Goal: Task Accomplishment & Management: Manage account settings

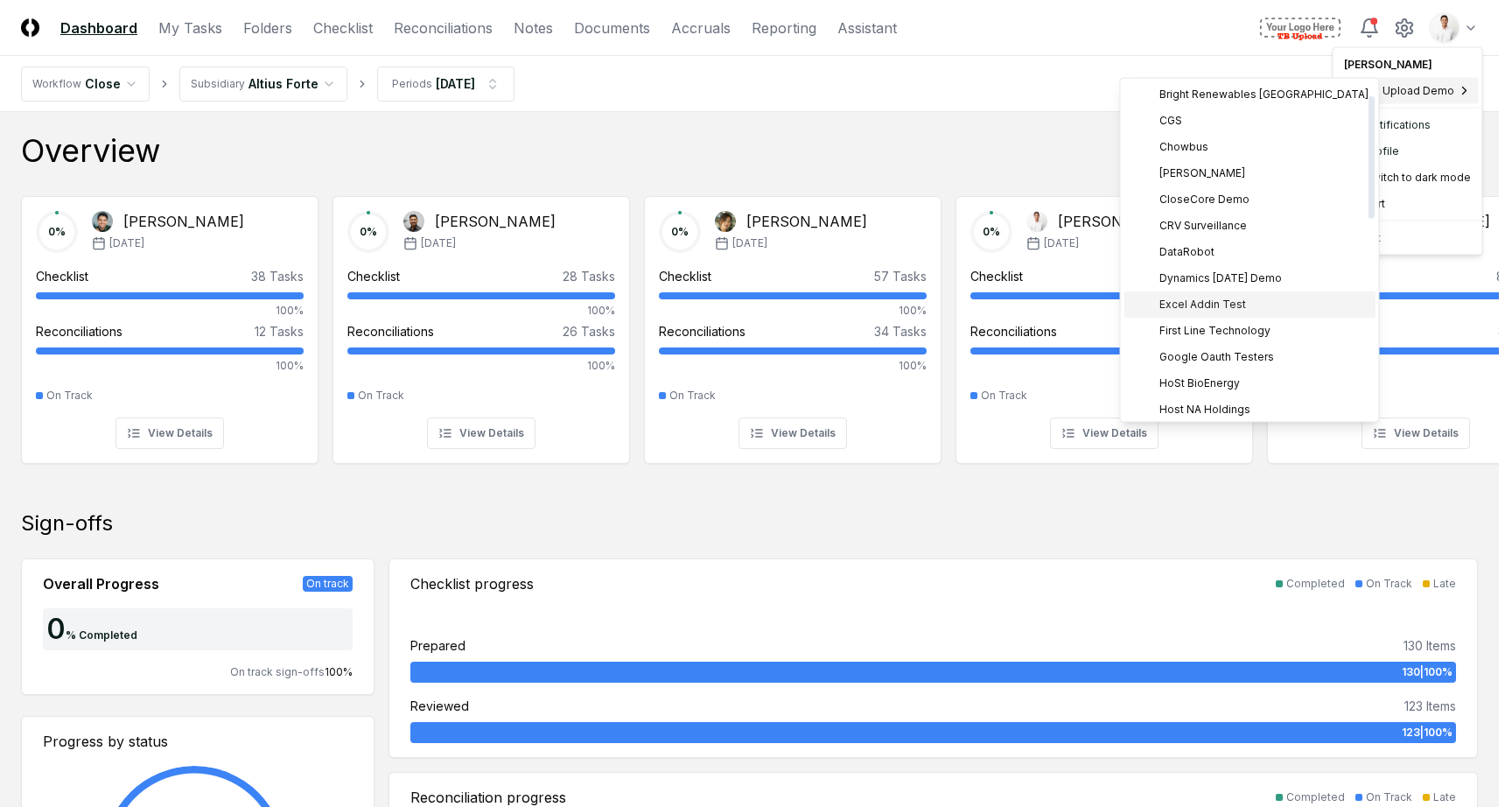
scroll to position [41, 0]
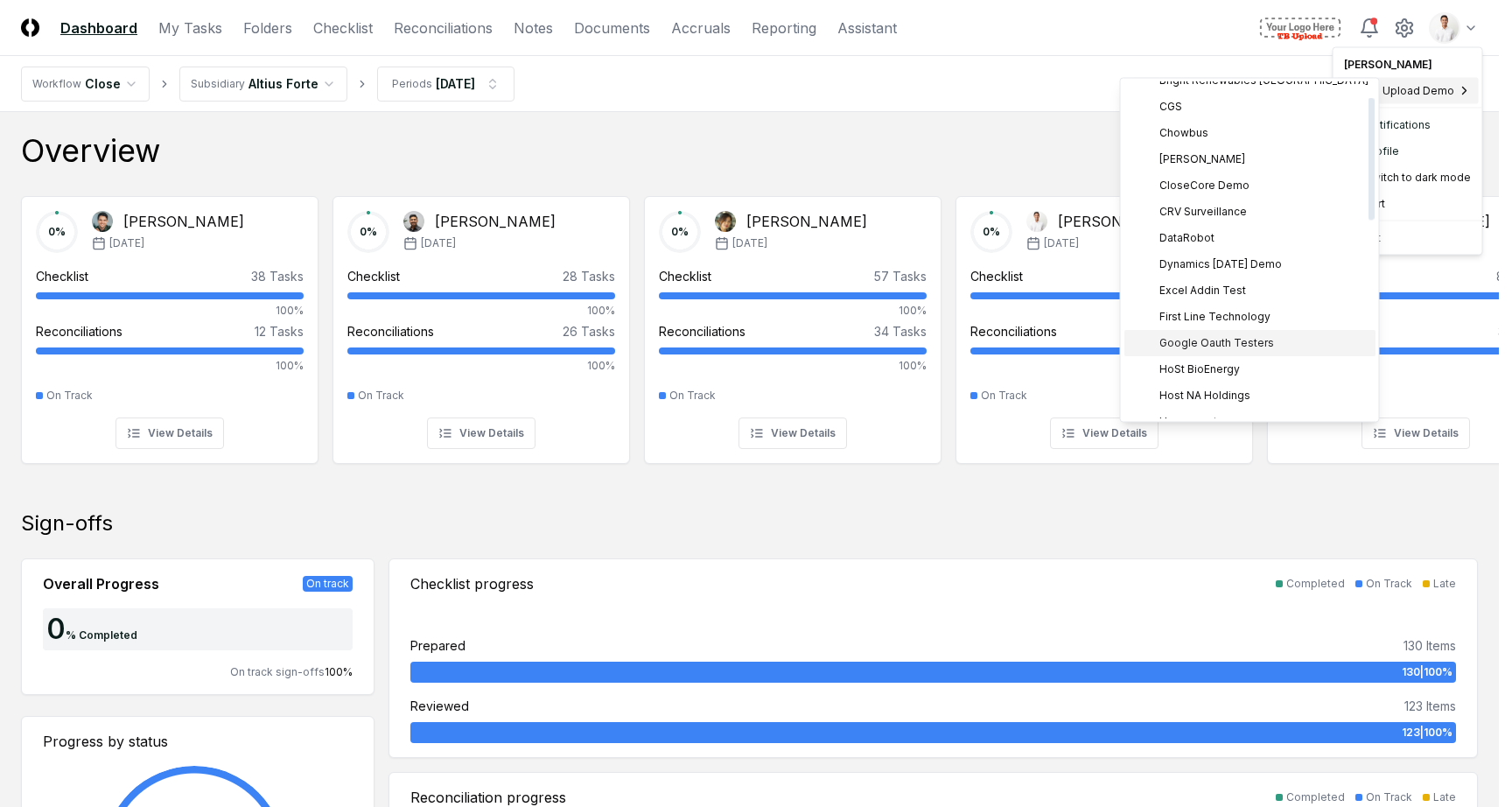
click at [1197, 337] on span "Google Oauth Testers" at bounding box center [1216, 343] width 115 height 15
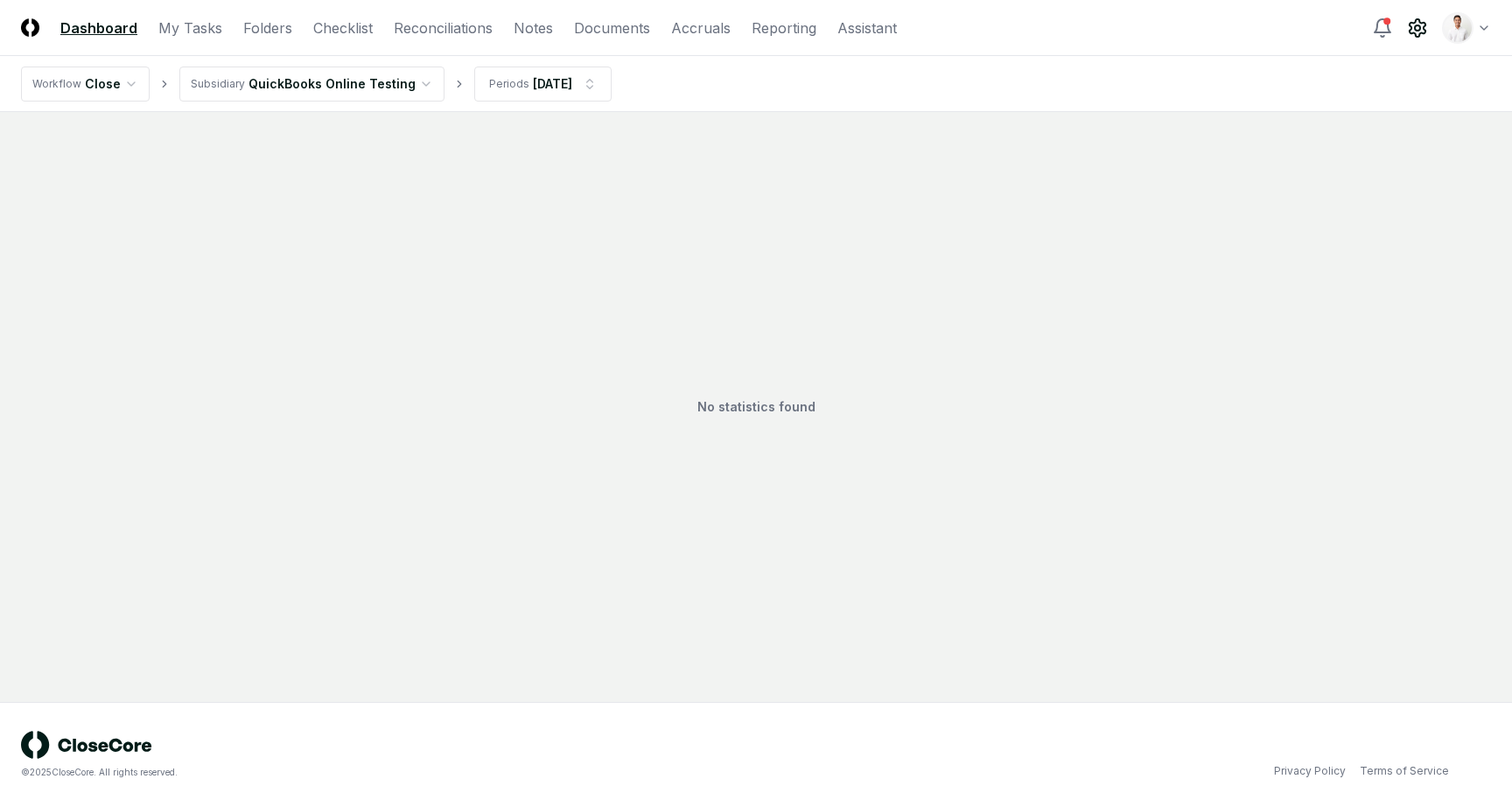
click at [1410, 32] on icon at bounding box center [1418, 28] width 15 height 17
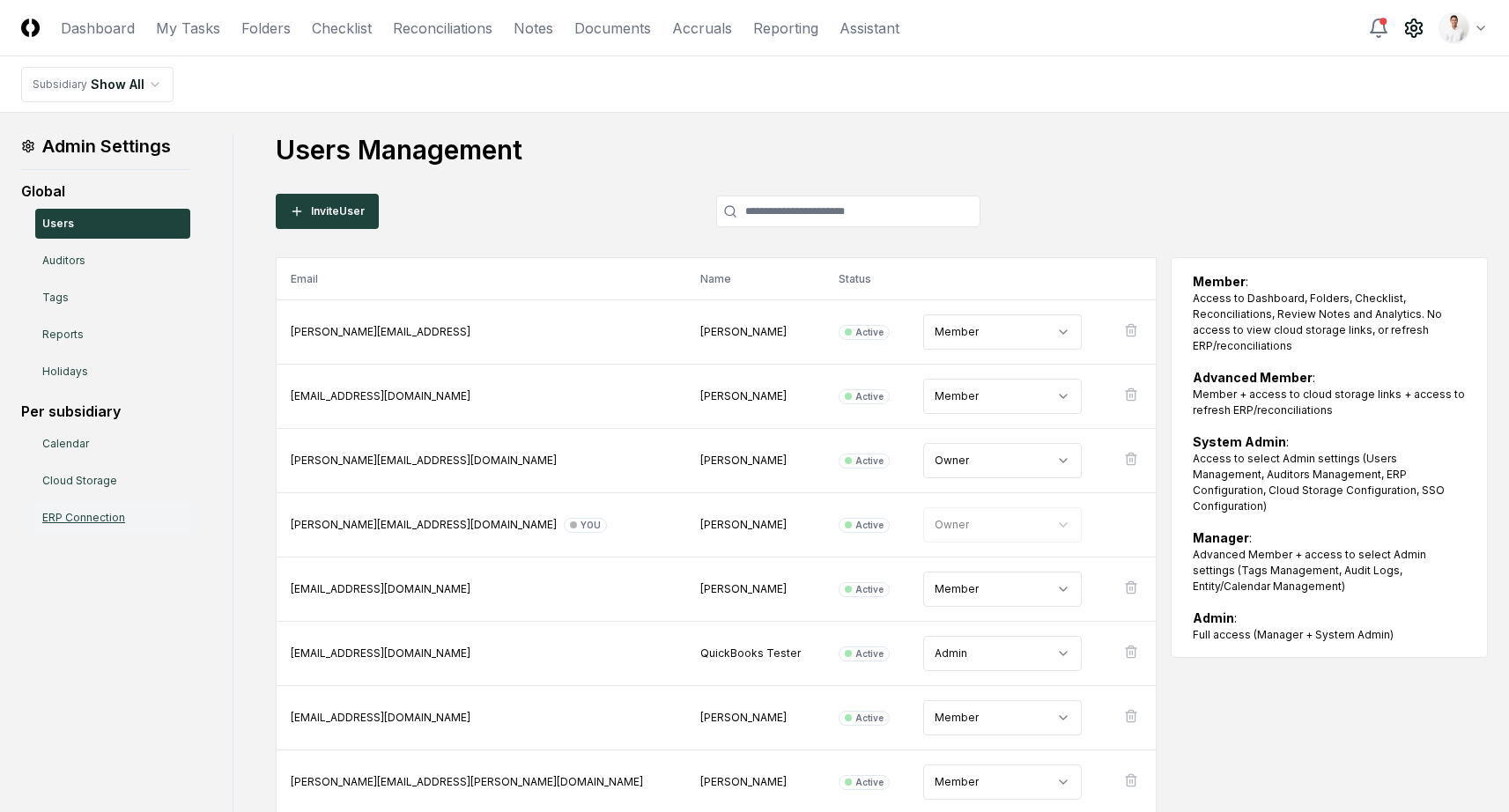
click at [85, 519] on link "ERP Connection" at bounding box center [113, 517] width 155 height 30
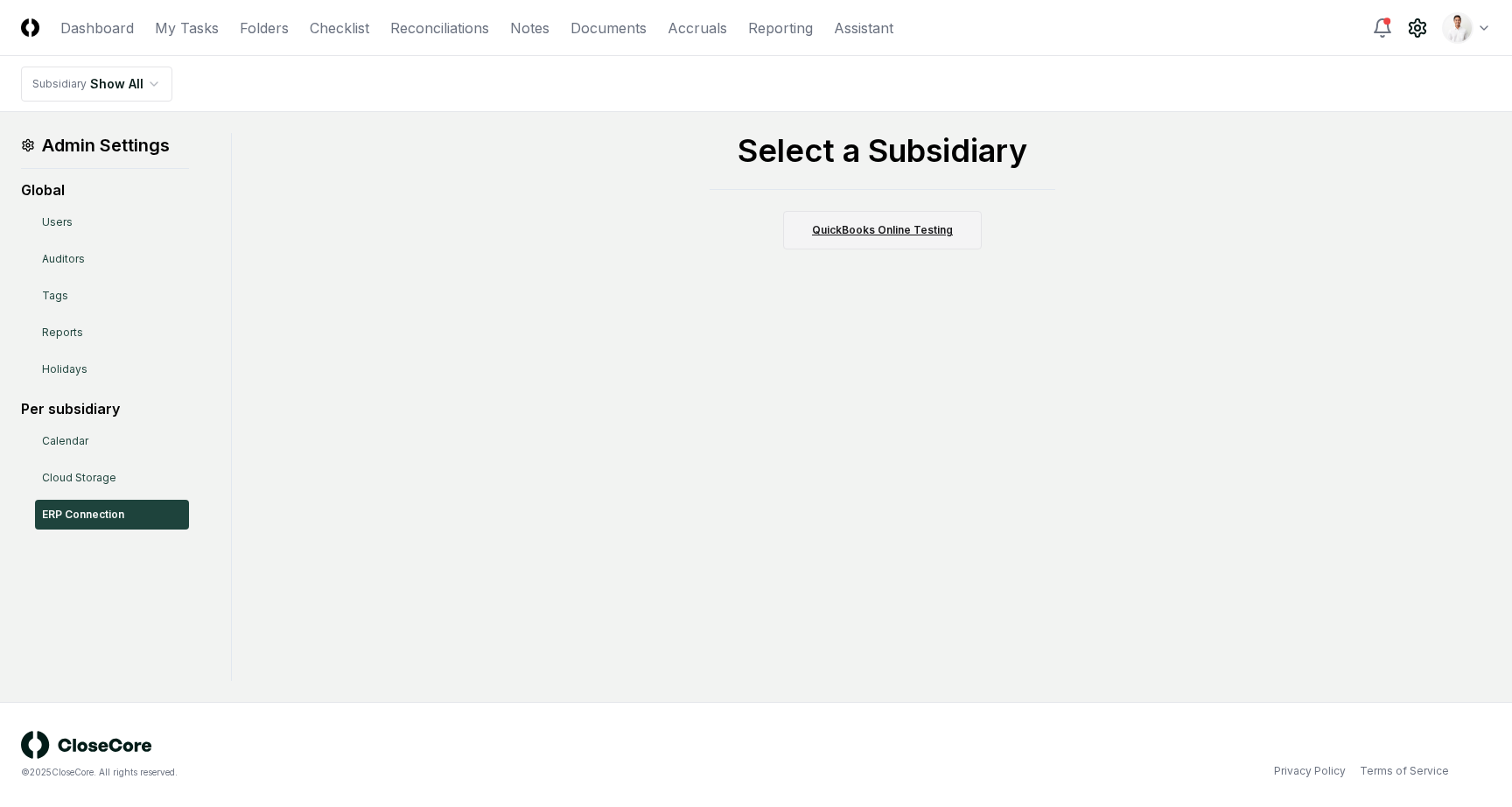
click at [857, 234] on link "QuickBooks Online Testing" at bounding box center [883, 230] width 199 height 39
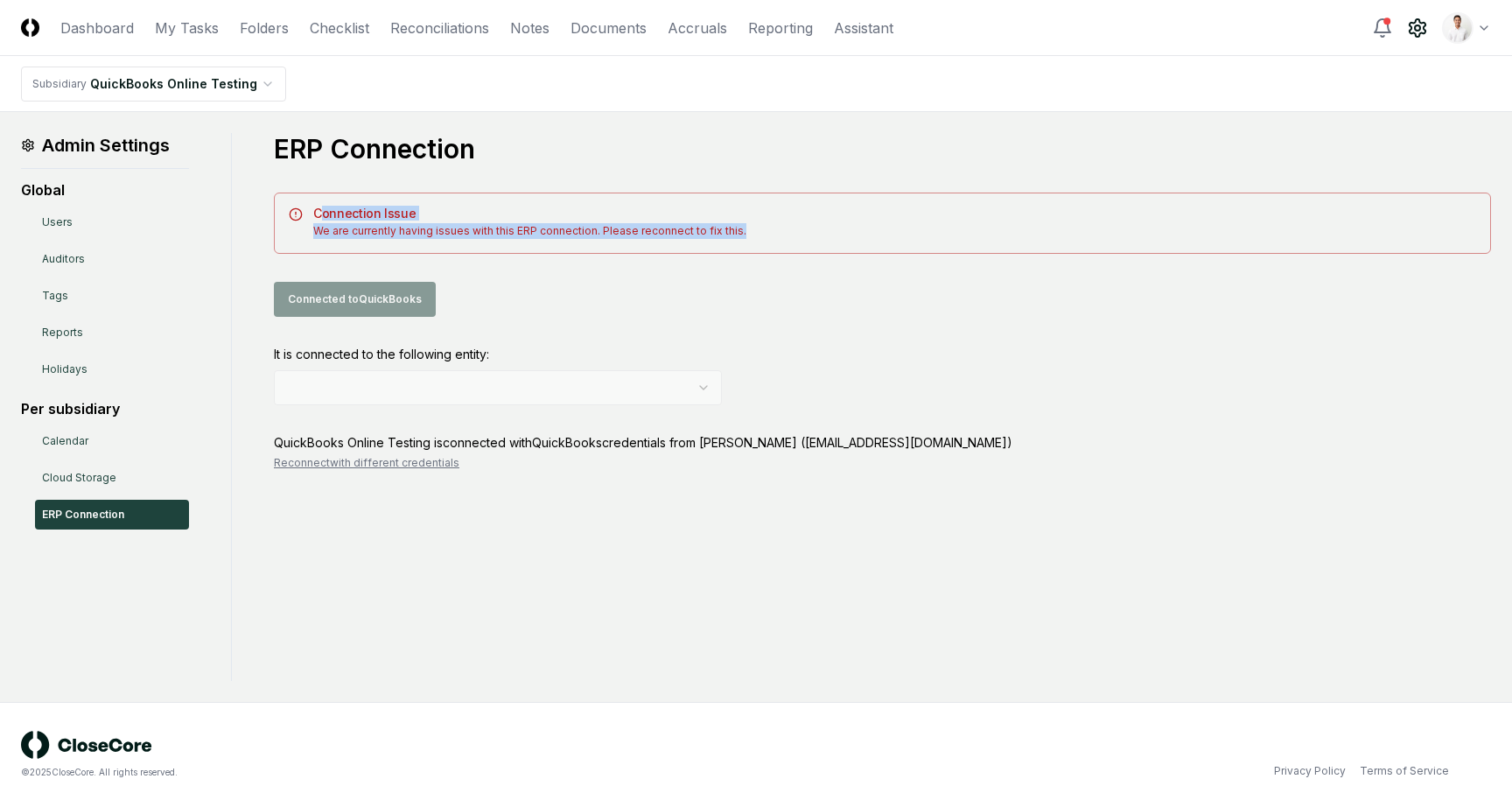
drag, startPoint x: 325, startPoint y: 214, endPoint x: 612, endPoint y: 242, distance: 288.4
click at [612, 241] on div "Connection Issue We are currently having issues with this ERP connection. Pleas…" at bounding box center [882, 224] width 1217 height 62
click at [612, 242] on div "Connection Issue We are currently having issues with this ERP connection. Pleas…" at bounding box center [882, 224] width 1217 height 62
click at [410, 463] on button "Reconnect with different credentials" at bounding box center [366, 463] width 185 height 15
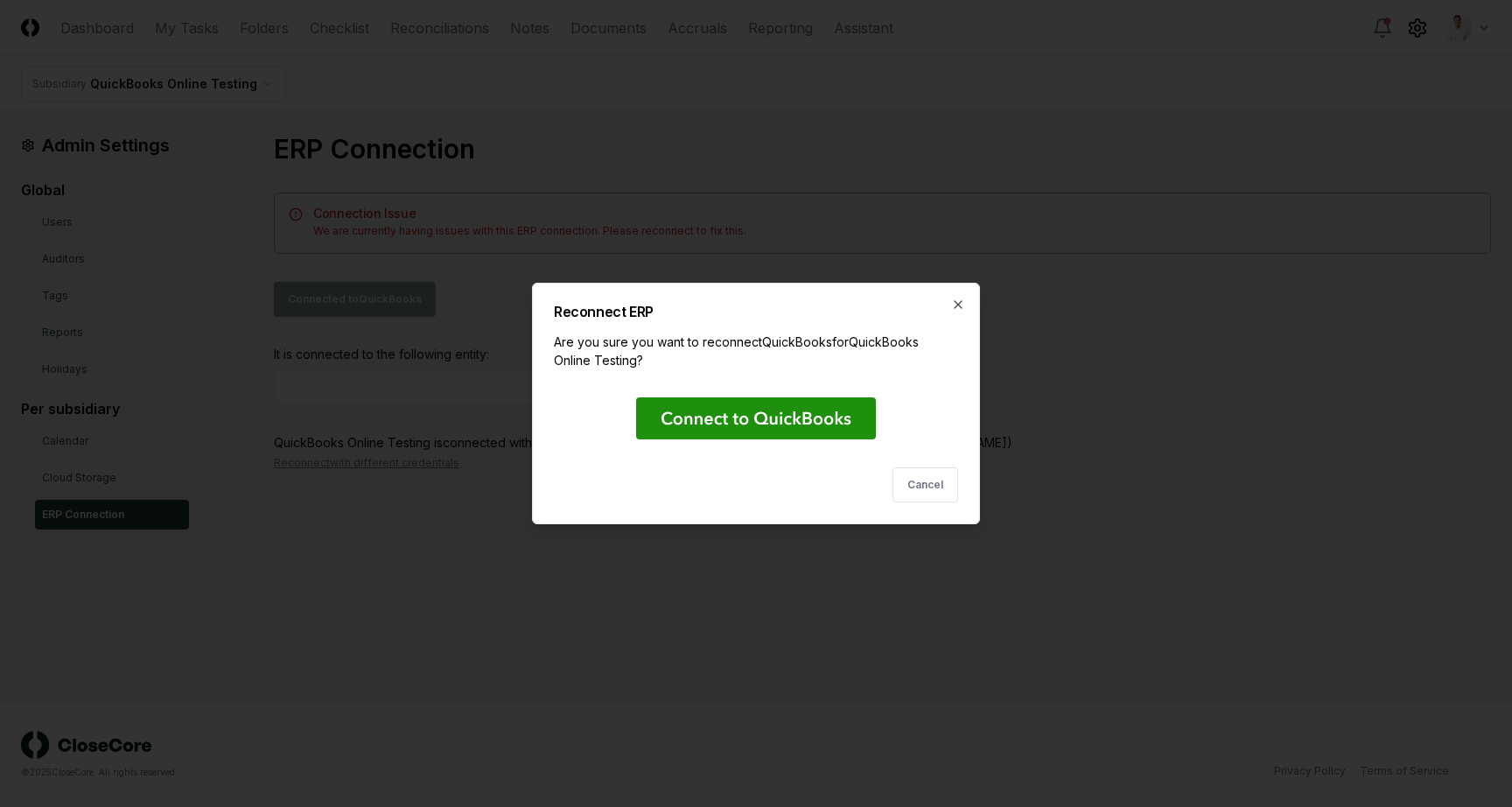
click at [704, 416] on rect at bounding box center [756, 418] width 240 height 42
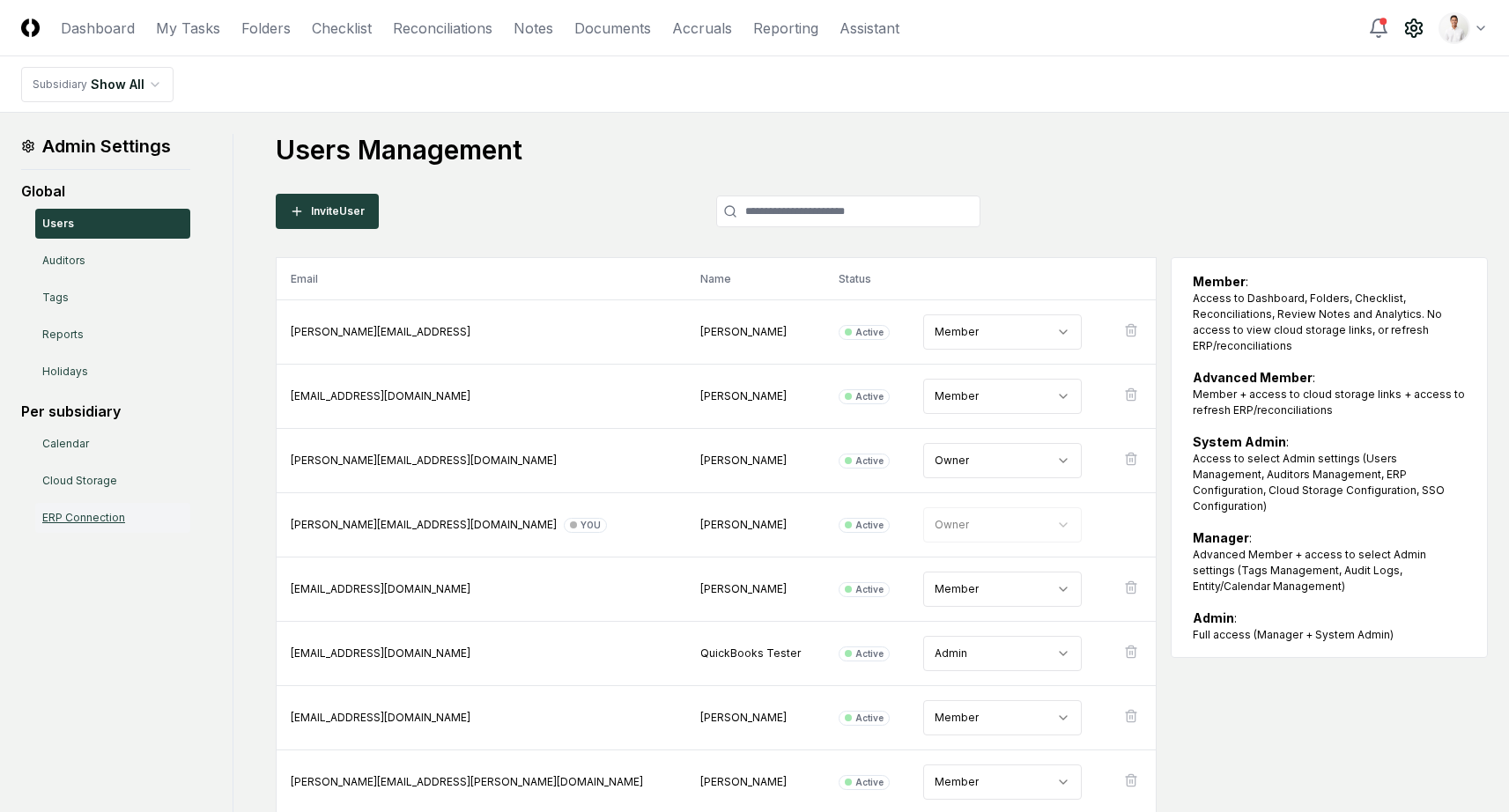
click at [140, 513] on link "ERP Connection" at bounding box center [113, 517] width 155 height 30
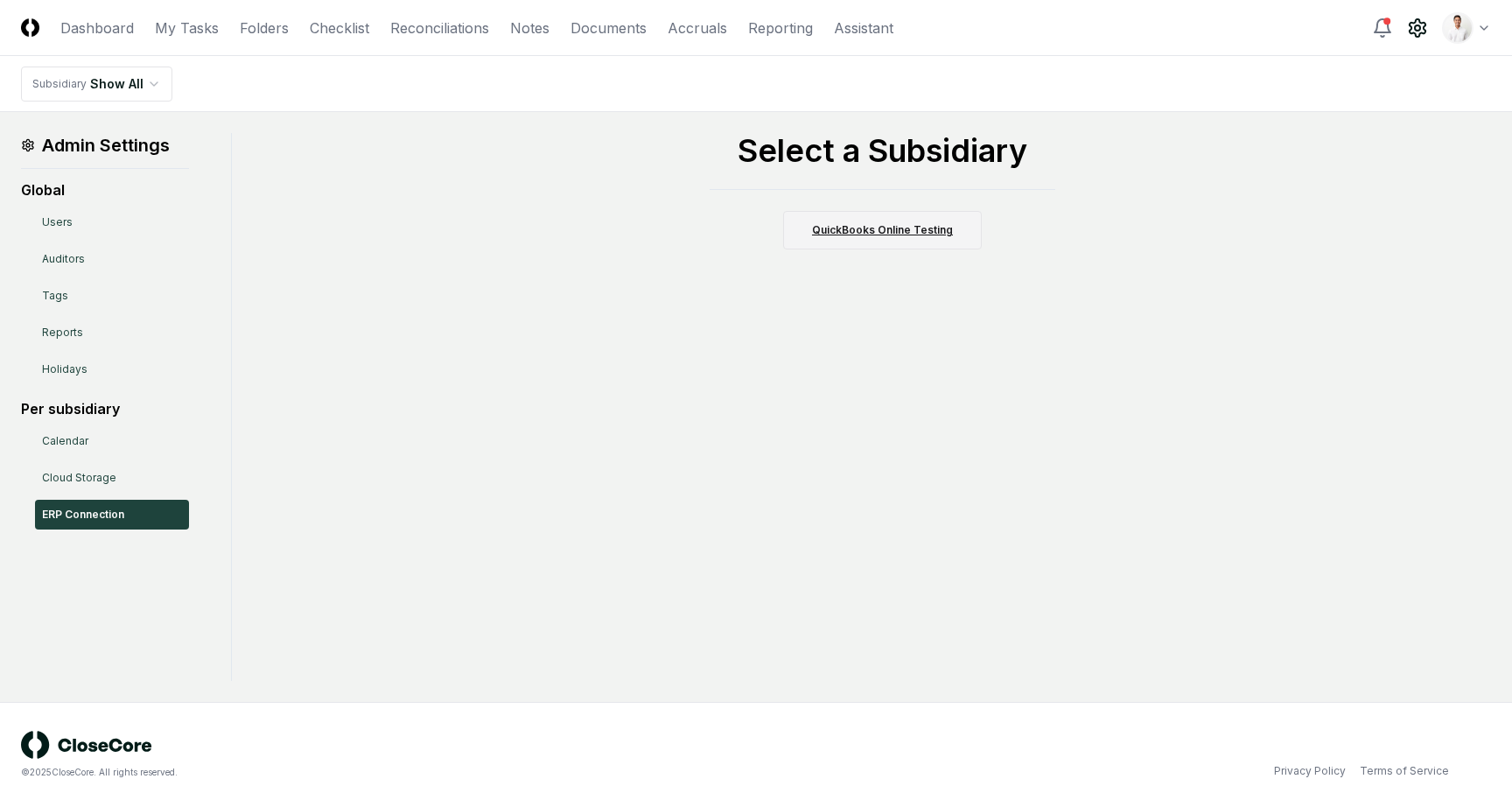
click at [856, 225] on link "QuickBooks Online Testing" at bounding box center [883, 230] width 199 height 39
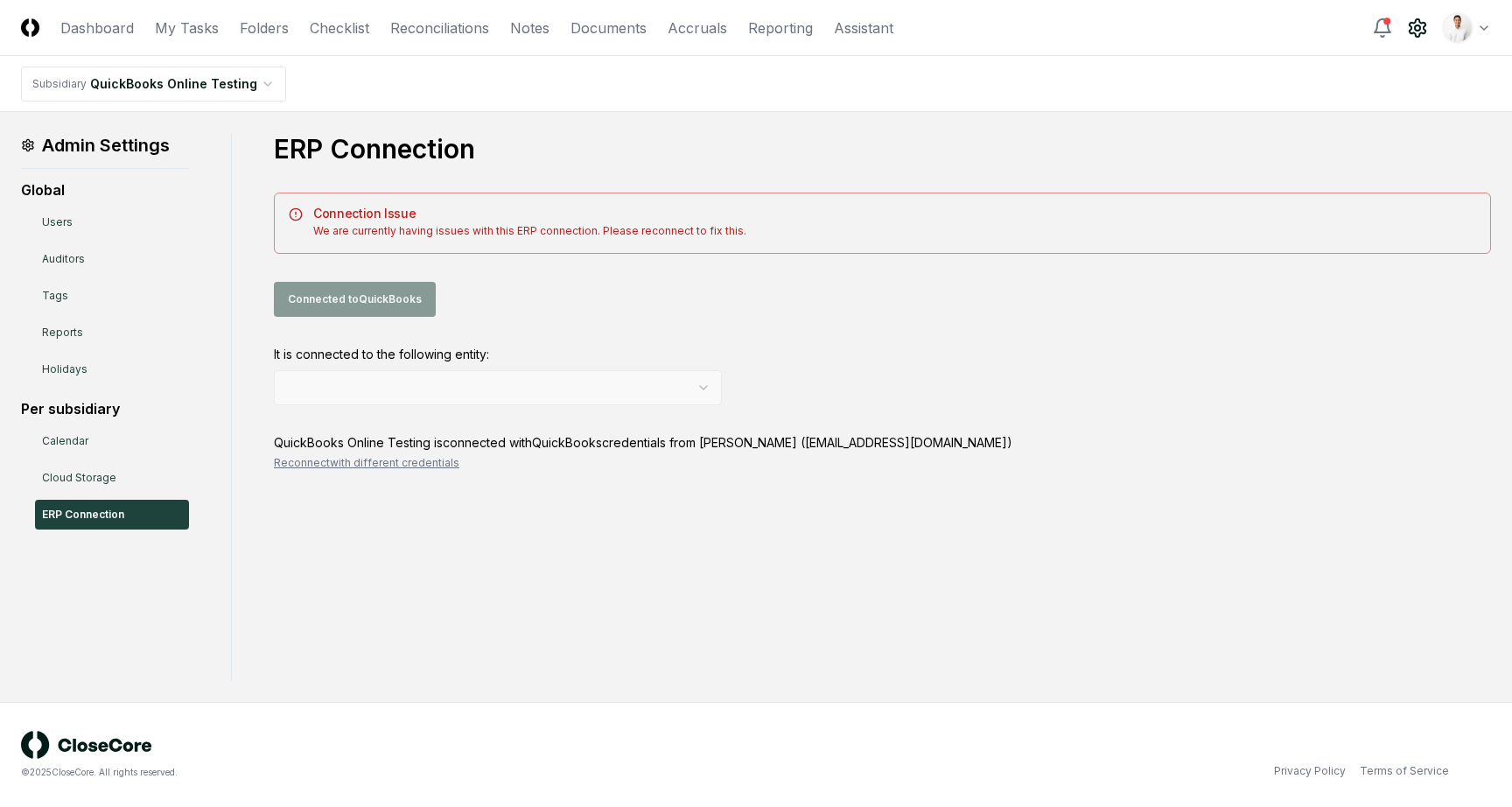
click at [406, 454] on div "QuickBooks Online Testing is connected with QuickBooks credentials from Arpitha…" at bounding box center [882, 451] width 1217 height 38
click at [406, 460] on button "Reconnect with different credentials" at bounding box center [366, 463] width 185 height 15
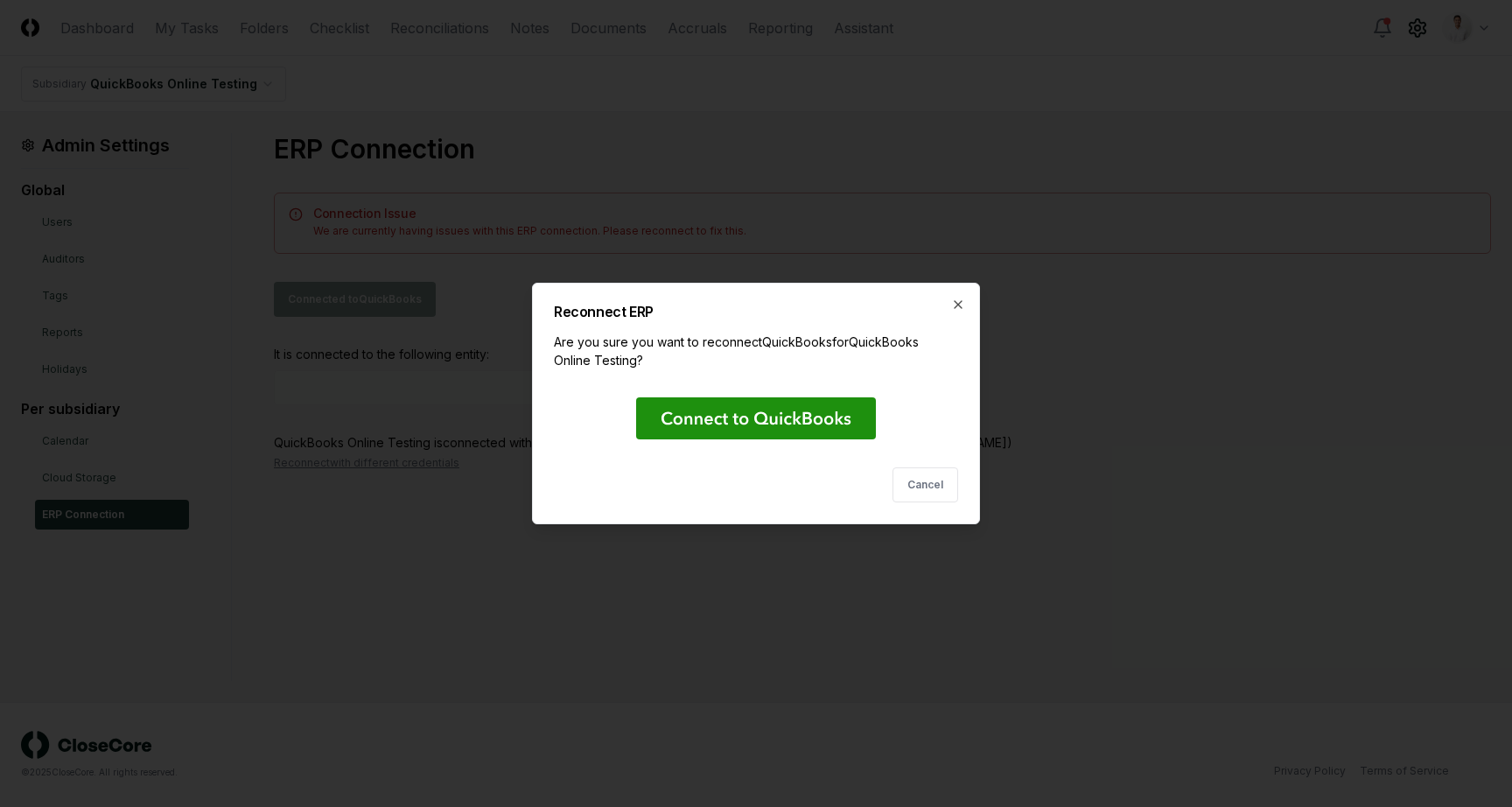
click at [713, 410] on rect at bounding box center [756, 418] width 240 height 42
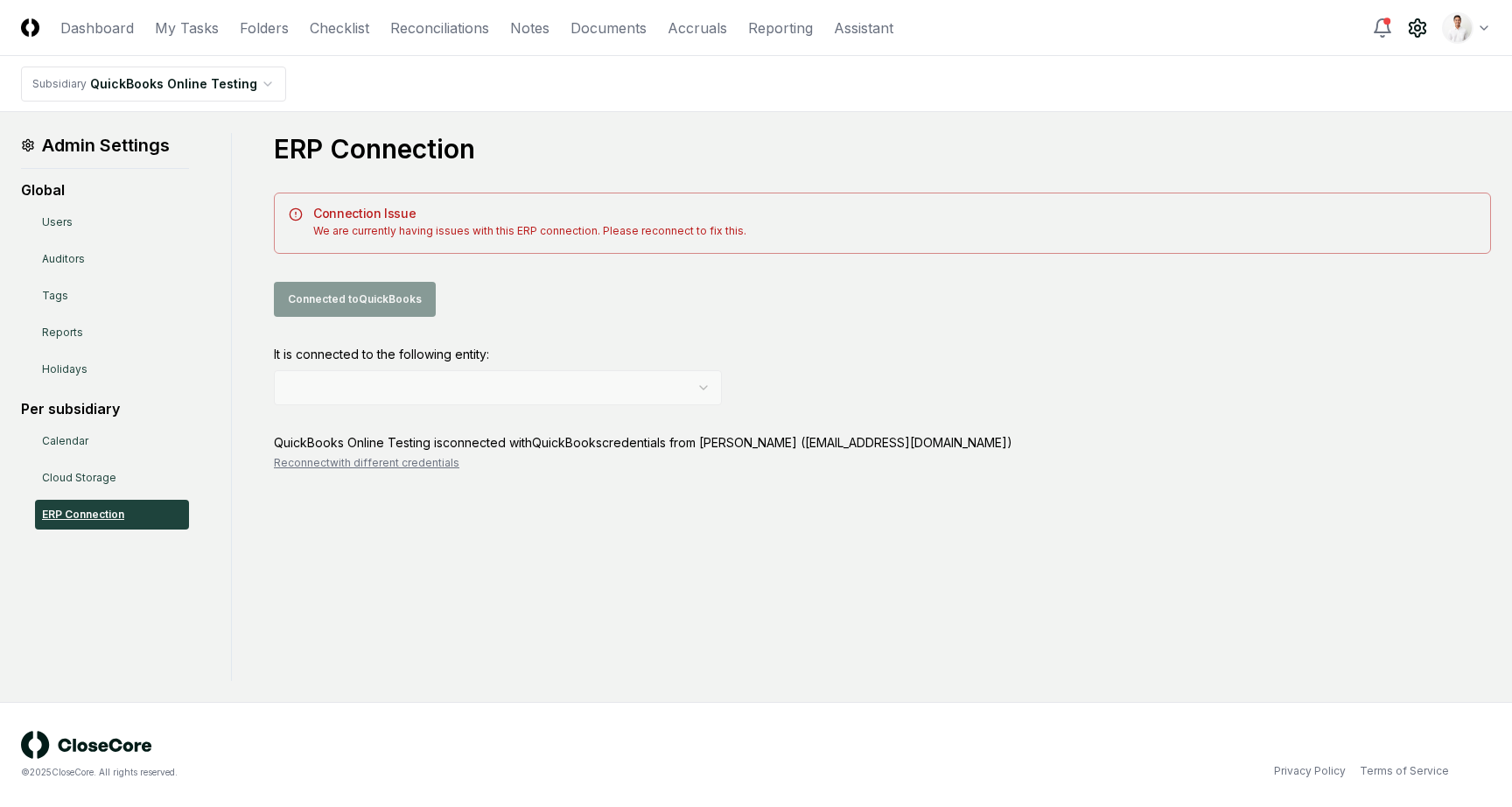
click at [104, 519] on link "ERP Connection" at bounding box center [112, 514] width 154 height 30
drag, startPoint x: 279, startPoint y: 210, endPoint x: 669, endPoint y: 257, distance: 392.8
click at [669, 257] on div "ERP Connection Connection Issue We are currently having issues with this ERP co…" at bounding box center [882, 302] width 1217 height 337
drag, startPoint x: 323, startPoint y: 207, endPoint x: 663, endPoint y: 236, distance: 341.2
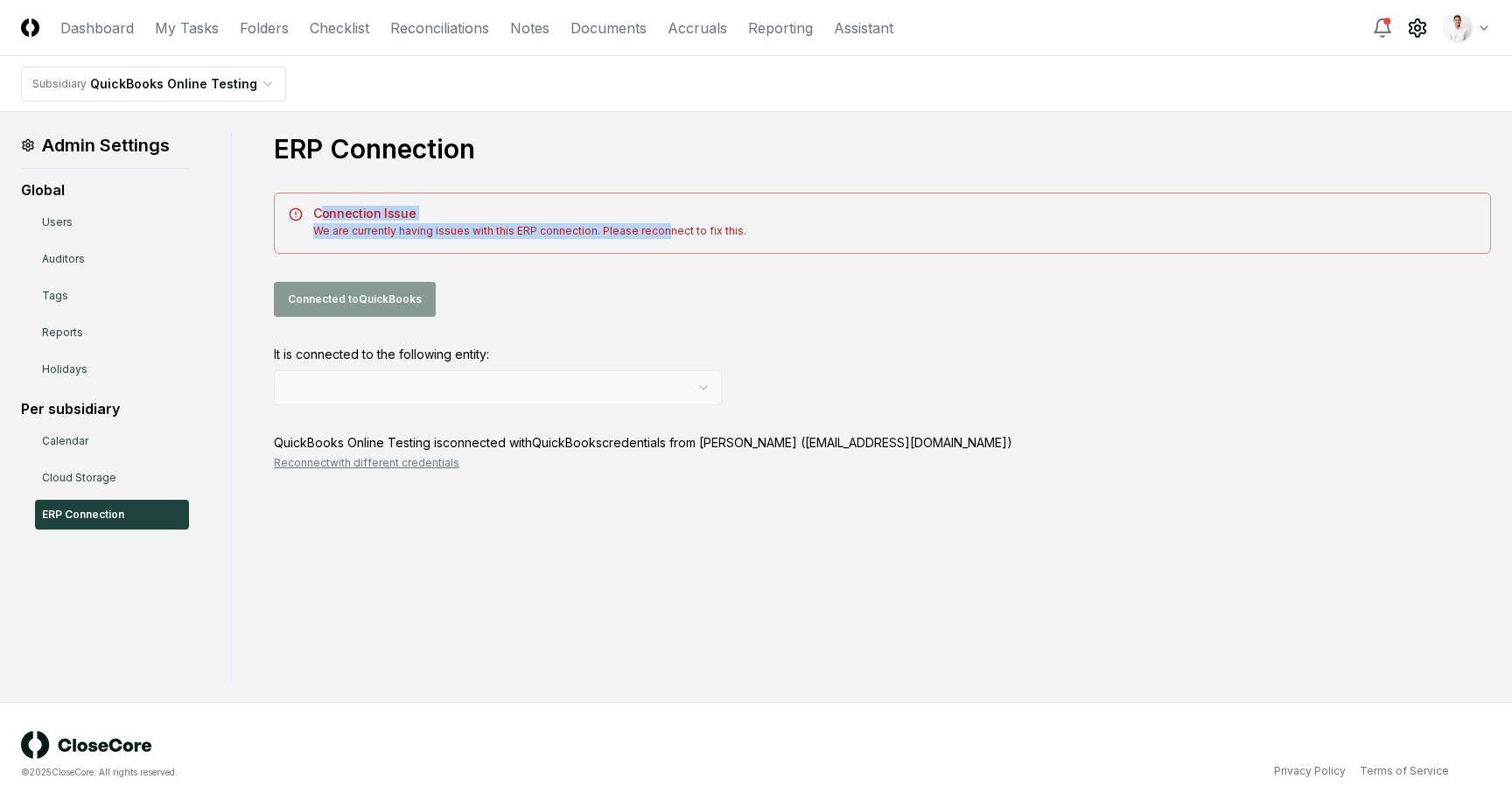
click at [663, 237] on div "Connection Issue We are currently having issues with this ERP connection. Pleas…" at bounding box center [882, 224] width 1217 height 62
click at [663, 236] on div "We are currently having issues with this ERP connection. Please reconnect to fi…" at bounding box center [883, 230] width 1187 height 15
drag, startPoint x: 745, startPoint y: 236, endPoint x: 313, endPoint y: 211, distance: 432.7
click at [313, 212] on div "Connection Issue We are currently having issues with this ERP connection. Pleas…" at bounding box center [882, 224] width 1217 height 62
click at [313, 211] on h5 "Connection Issue" at bounding box center [883, 213] width 1187 height 13
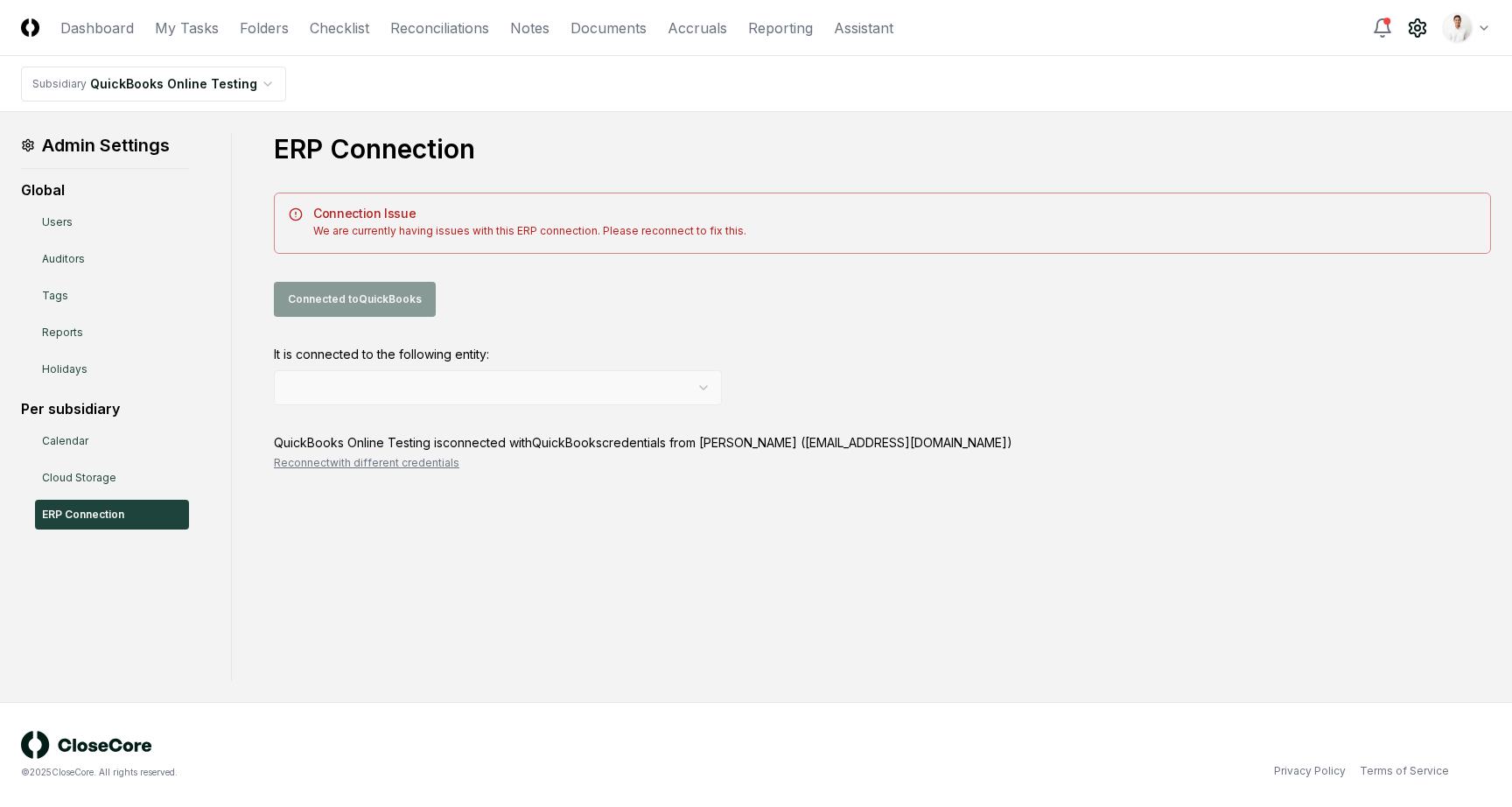
click at [720, 139] on h1 "ERP Connection" at bounding box center [882, 148] width 1217 height 32
click at [988, 100] on nav "Subsidiary QuickBooks Online Testing" at bounding box center [756, 84] width 1512 height 56
click at [915, 103] on nav "Subsidiary QuickBooks Online Testing" at bounding box center [756, 84] width 1512 height 56
click at [1048, 145] on h1 "ERP Connection" at bounding box center [882, 148] width 1217 height 32
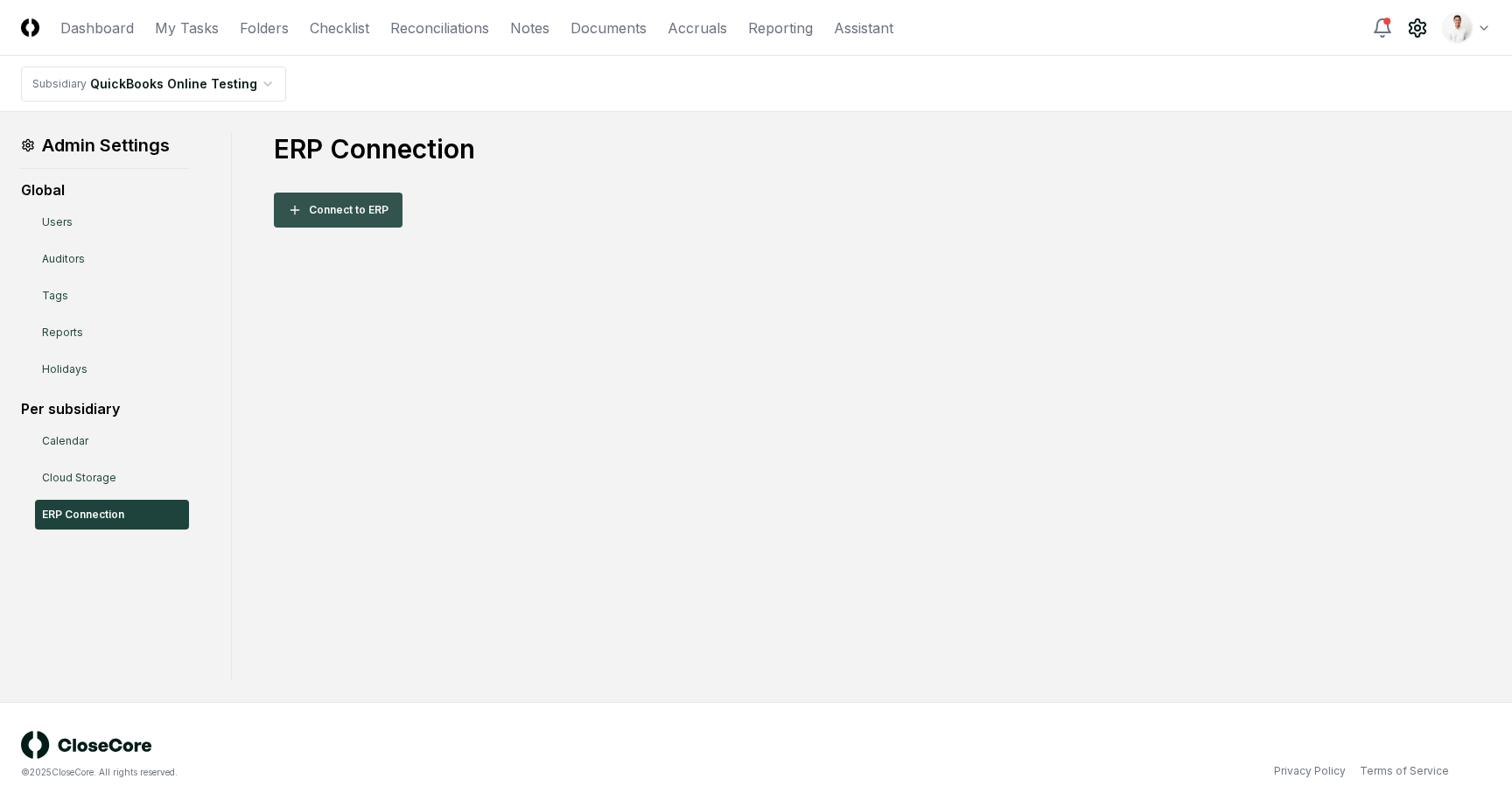
click at [375, 214] on button "Connect to ERP" at bounding box center [337, 210] width 128 height 35
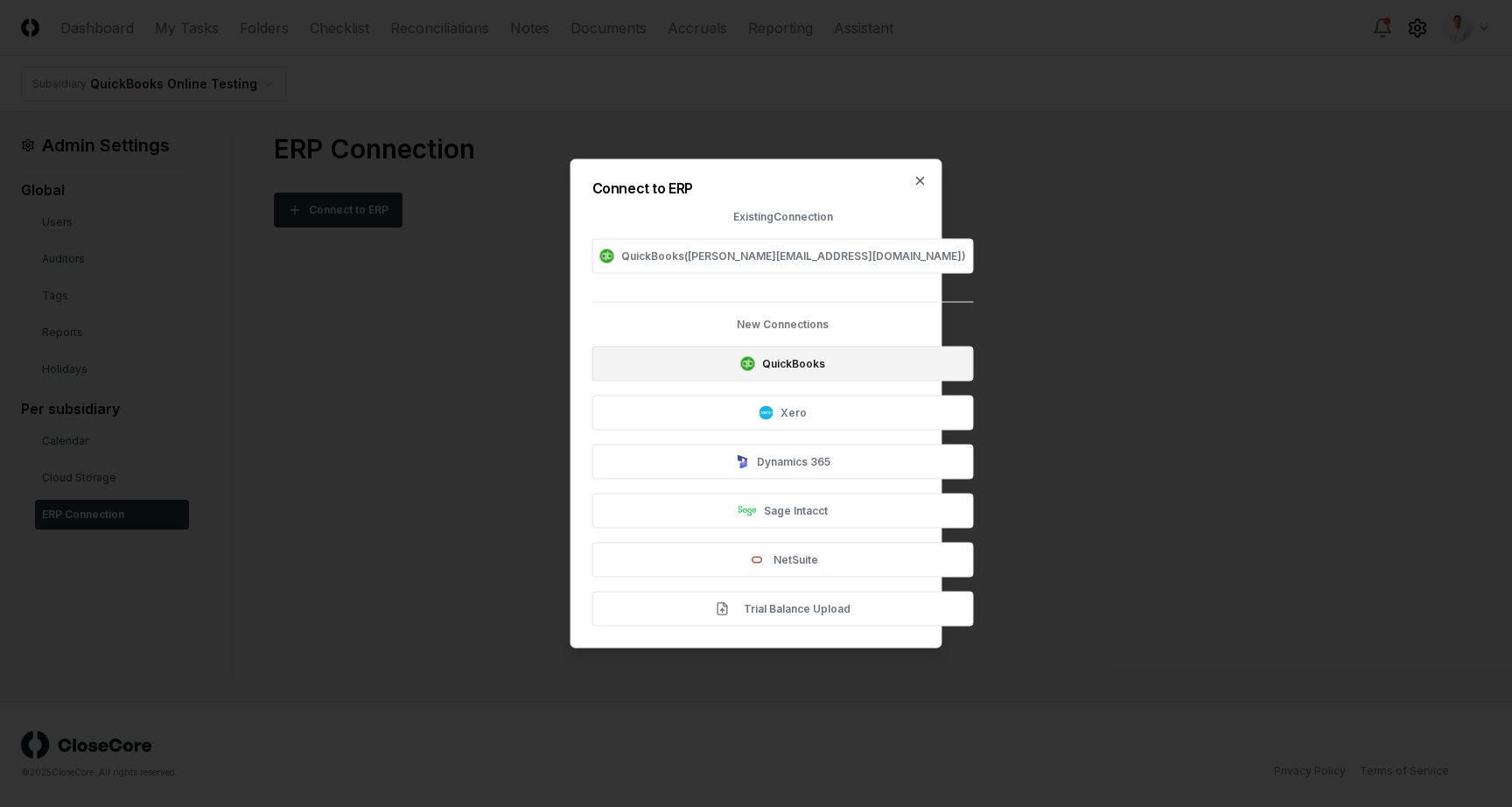
click at [690, 361] on button "QuickBooks" at bounding box center [783, 363] width 382 height 35
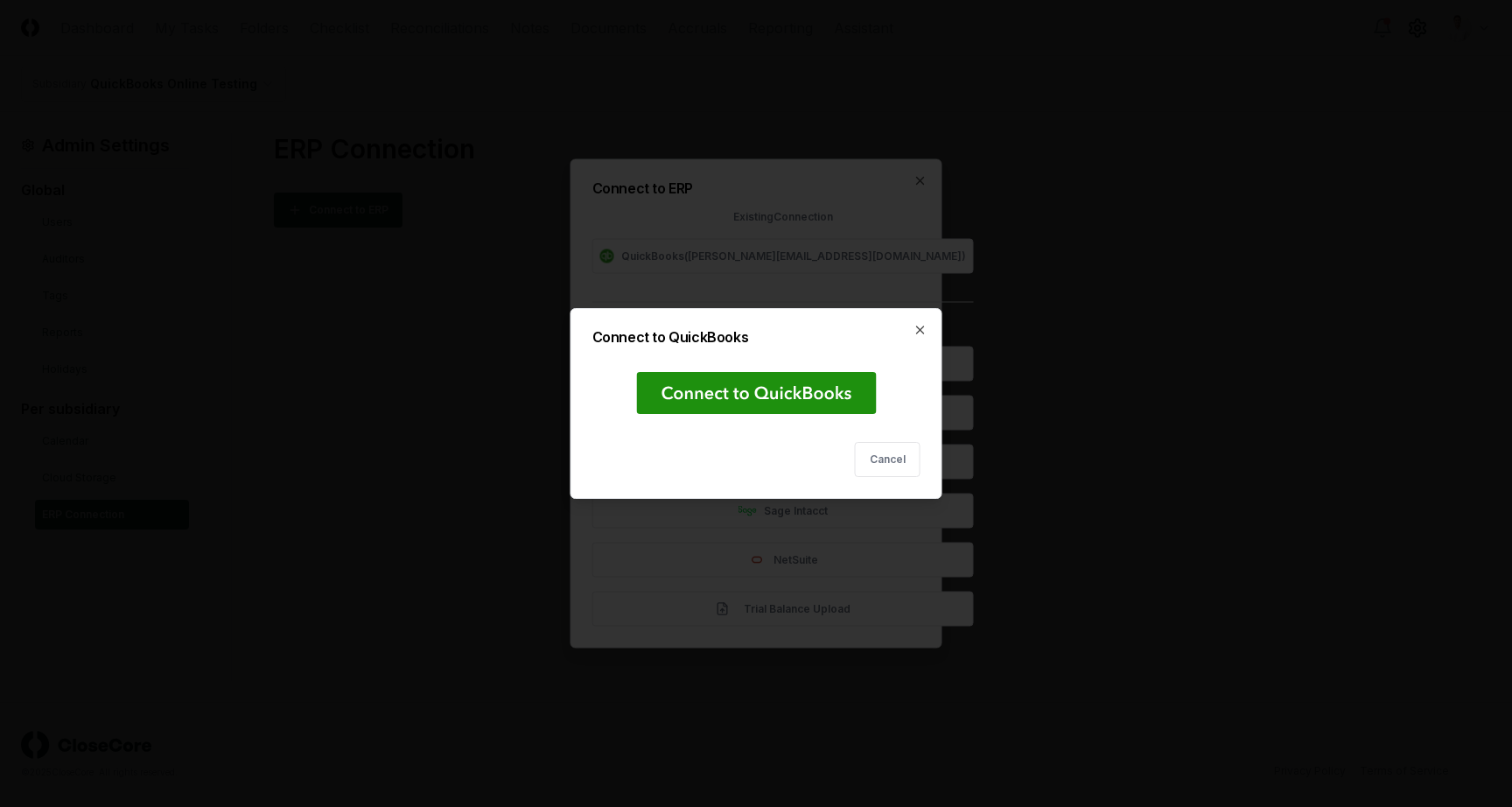
click at [706, 389] on rect at bounding box center [756, 393] width 240 height 42
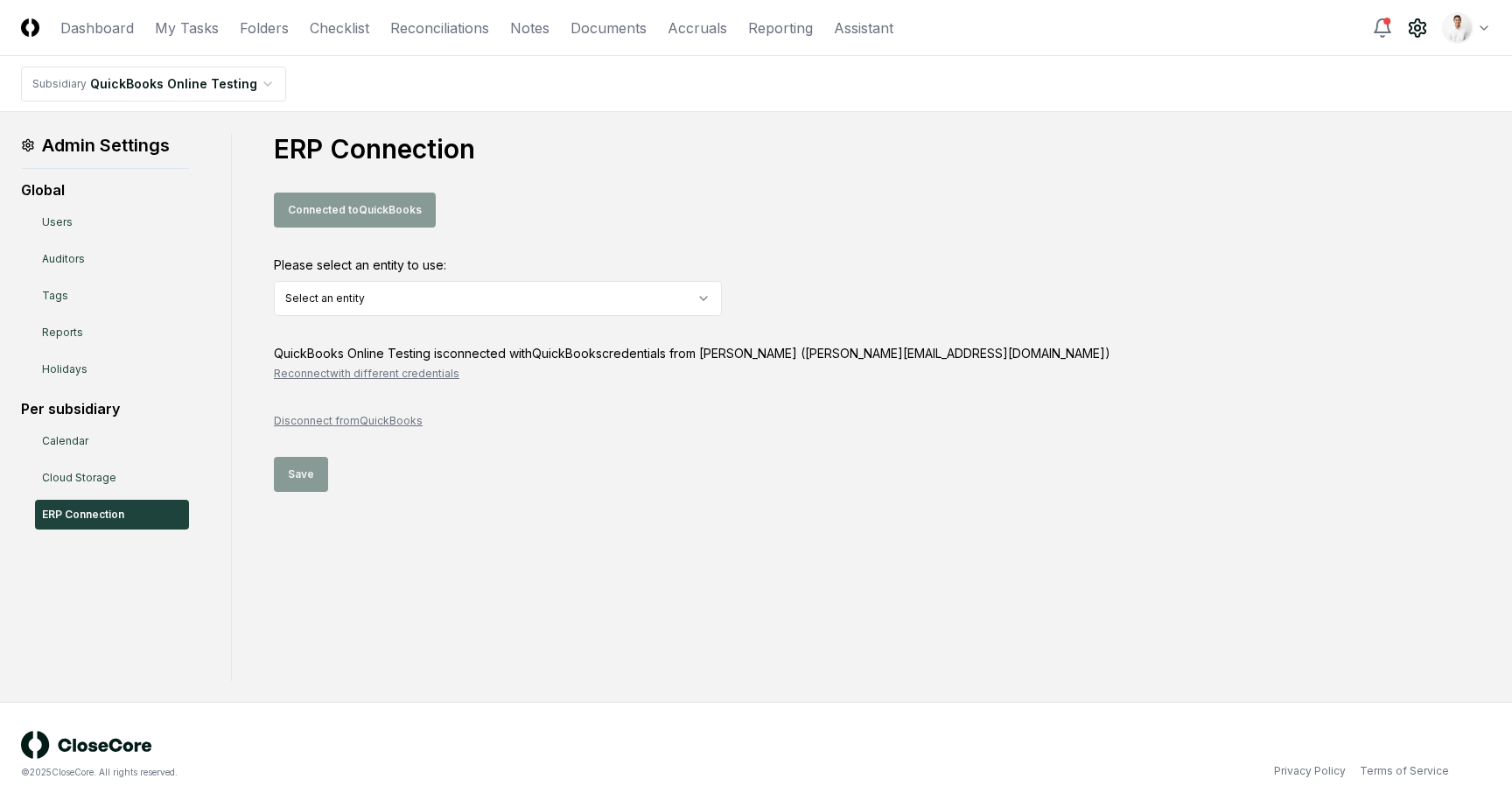
click at [459, 296] on html "CloseCore Dashboard My Tasks Folders Checklist Reconciliations Notes Documents …" at bounding box center [756, 403] width 1512 height 807
click at [303, 476] on button "Save" at bounding box center [301, 474] width 54 height 35
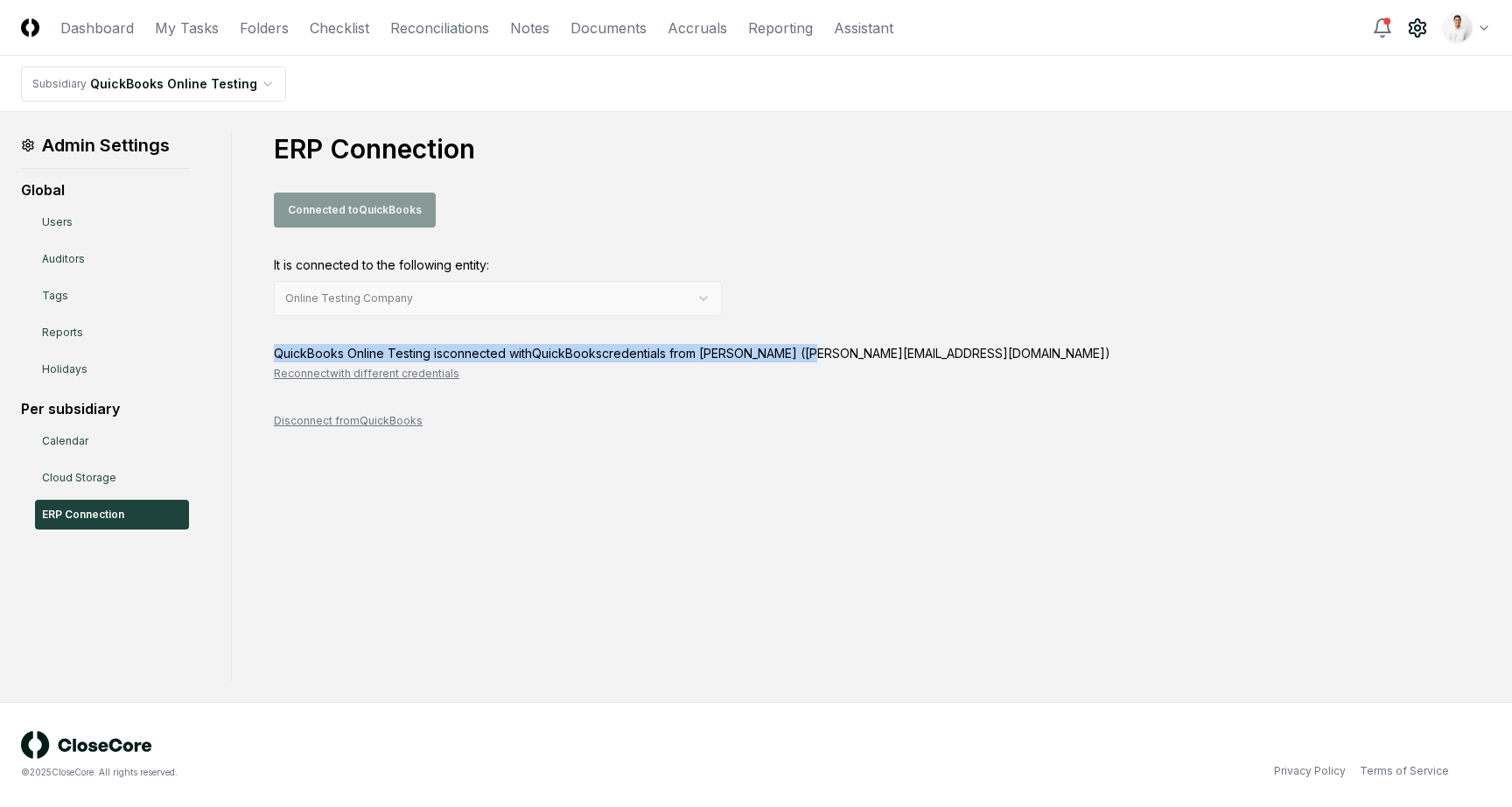
drag, startPoint x: 270, startPoint y: 355, endPoint x: 812, endPoint y: 350, distance: 542.0
click at [811, 350] on div "ERP Connection Connected to QuickBooks It is connected to the following entity:…" at bounding box center [862, 281] width 1259 height 296
click at [812, 350] on div "QuickBooks Online Testing is connected with QuickBooks credentials from [PERSON…" at bounding box center [882, 353] width 1217 height 18
drag, startPoint x: 968, startPoint y: 353, endPoint x: 287, endPoint y: 350, distance: 681.0
click at [287, 350] on div "QuickBooks Online Testing is connected with QuickBooks credentials from [PERSON…" at bounding box center [882, 353] width 1217 height 18
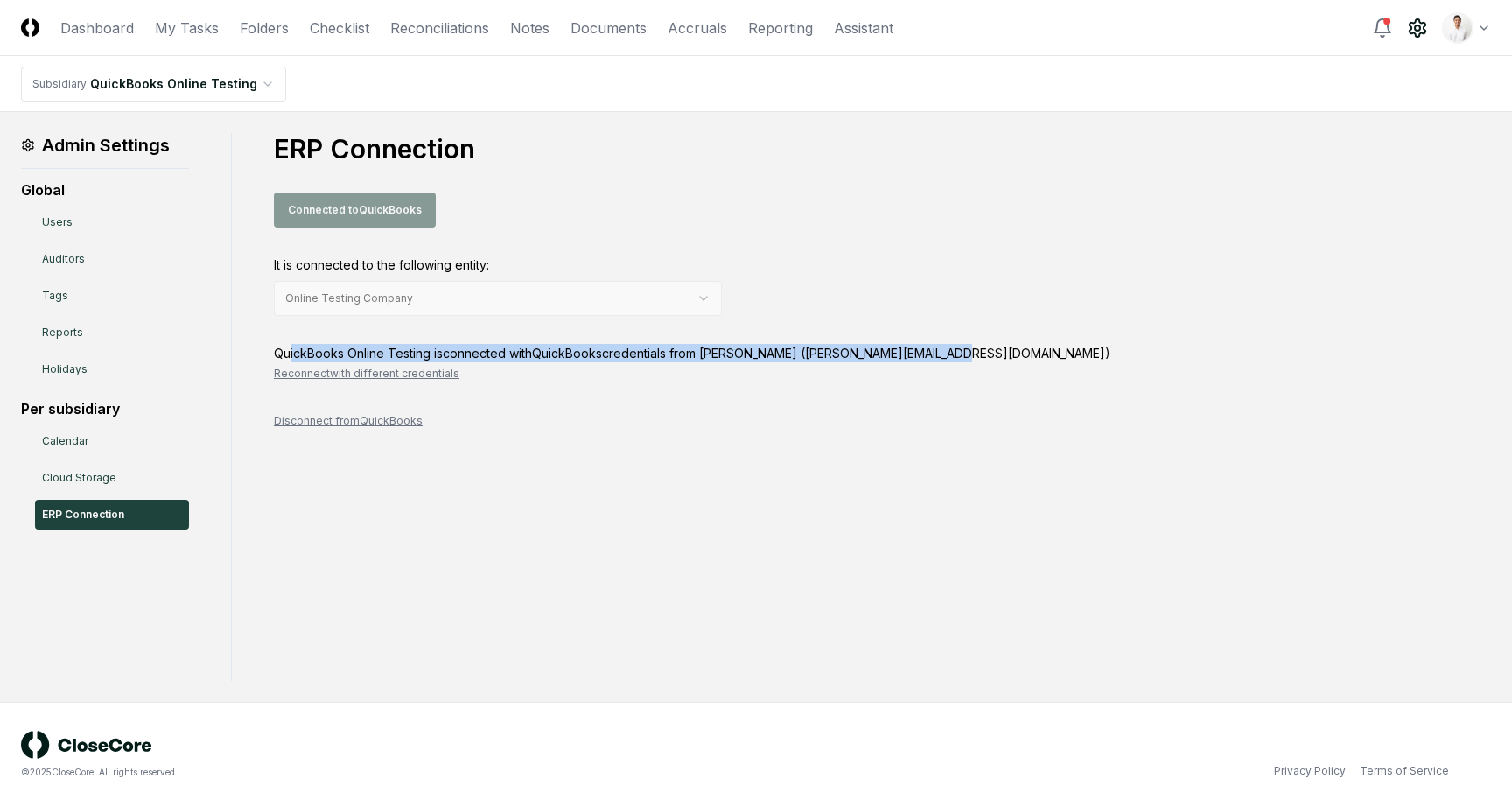
click at [287, 350] on div "QuickBooks Online Testing is connected with QuickBooks credentials from [PERSON…" at bounding box center [882, 353] width 1217 height 18
drag, startPoint x: 271, startPoint y: 350, endPoint x: 898, endPoint y: 357, distance: 627.0
click at [896, 357] on div "ERP Connection Connected to QuickBooks It is connected to the following entity:…" at bounding box center [862, 281] width 1259 height 296
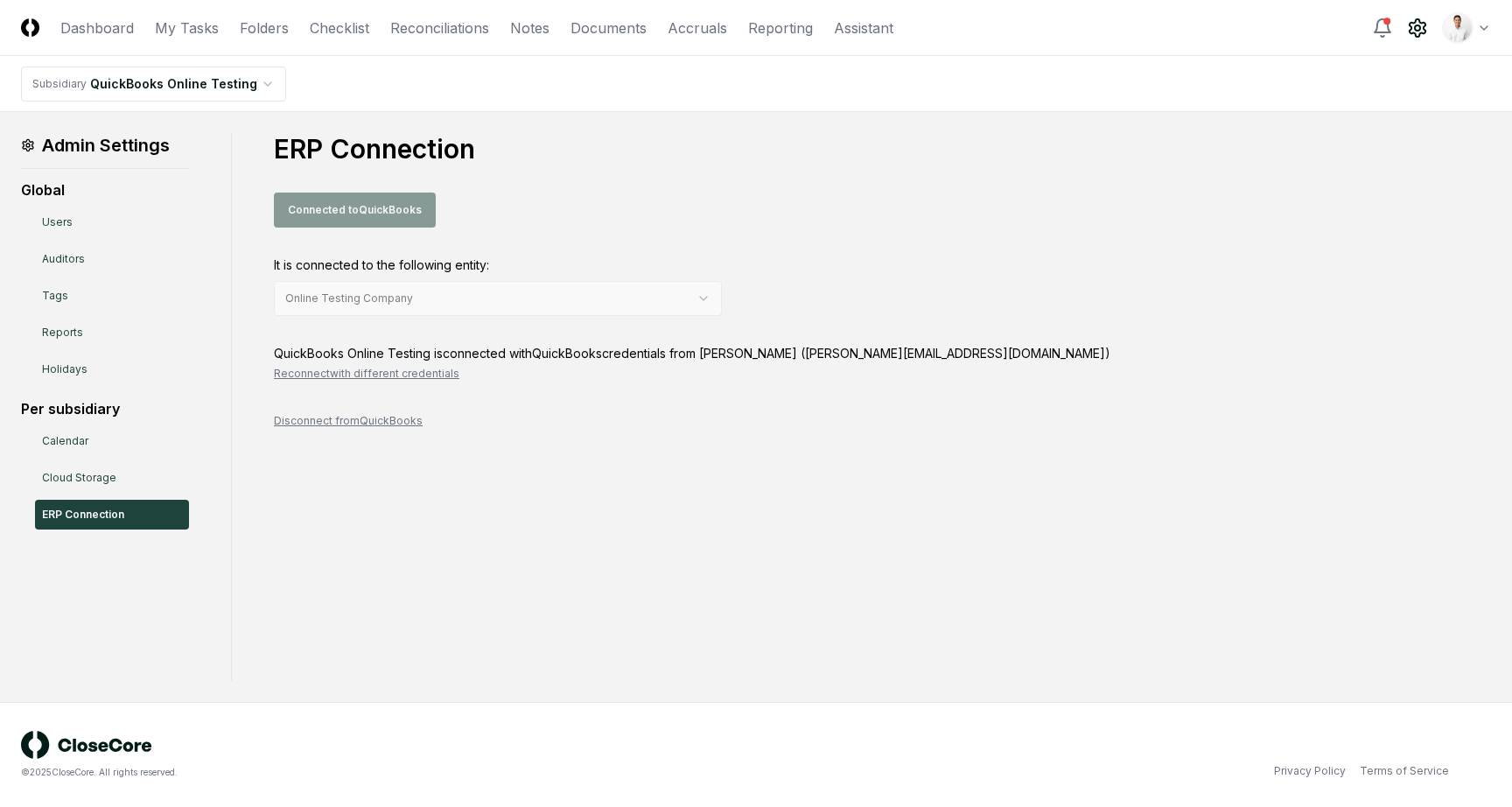
click at [898, 357] on div "QuickBooks Online Testing is connected with QuickBooks credentials from [PERSON…" at bounding box center [882, 353] width 1217 height 18
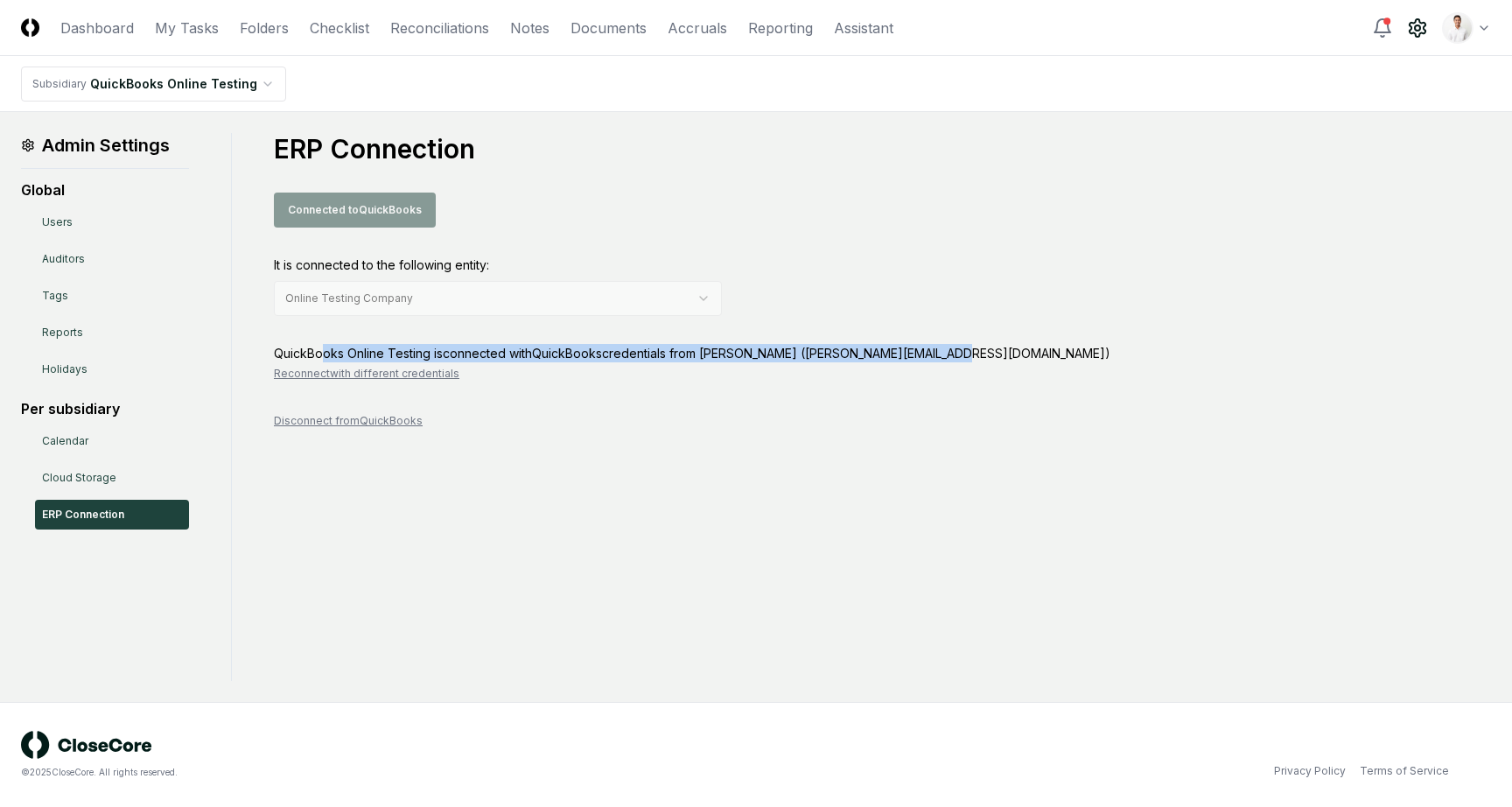
drag, startPoint x: 989, startPoint y: 353, endPoint x: 321, endPoint y: 361, distance: 668.0
click at [321, 361] on div "QuickBooks Online Testing is connected with QuickBooks credentials from [PERSON…" at bounding box center [882, 353] width 1217 height 18
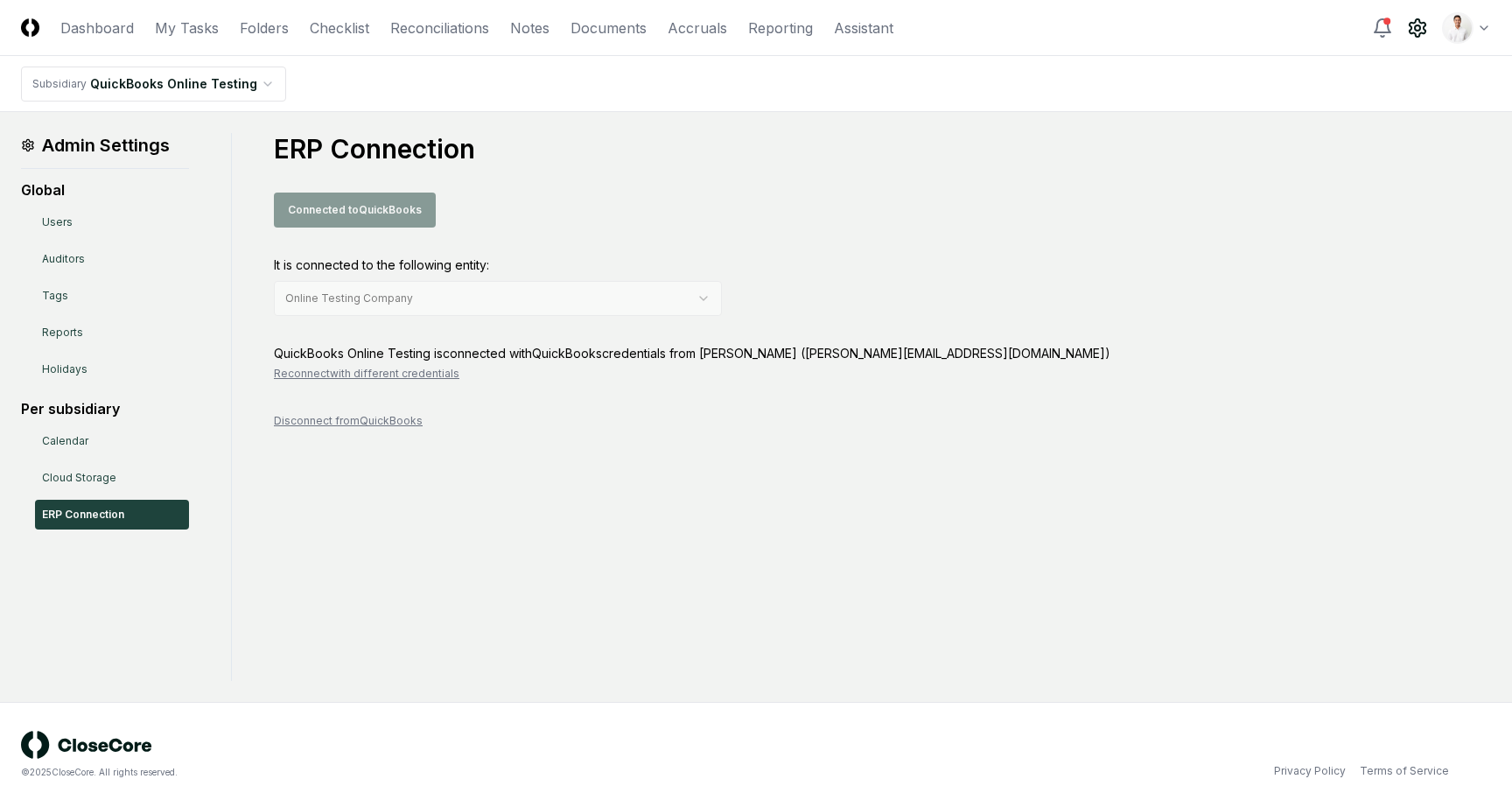
click at [315, 356] on div "QuickBooks Online Testing is connected with QuickBooks credentials from [PERSON…" at bounding box center [882, 353] width 1217 height 18
click at [998, 96] on nav "Subsidiary QuickBooks Online Testing" at bounding box center [756, 84] width 1512 height 56
